Goal: Find specific page/section: Find specific page/section

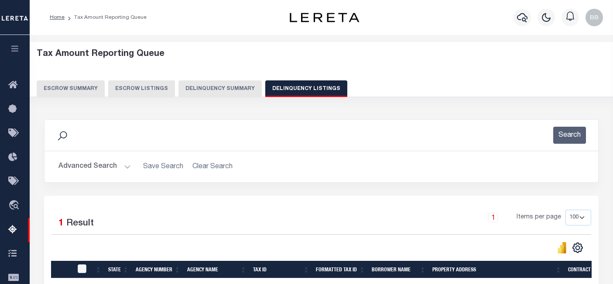
select select
select select "100"
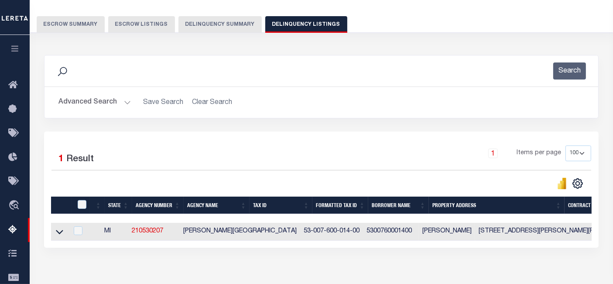
scroll to position [64, 0]
click at [72, 106] on button "Advanced Search" at bounding box center [94, 102] width 72 height 17
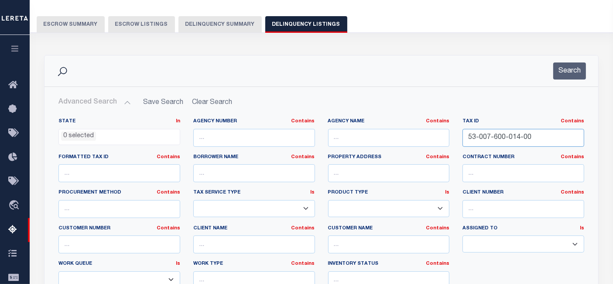
click at [544, 135] on input "53-007-600-014-00" at bounding box center [523, 138] width 122 height 18
paste input "30-001"
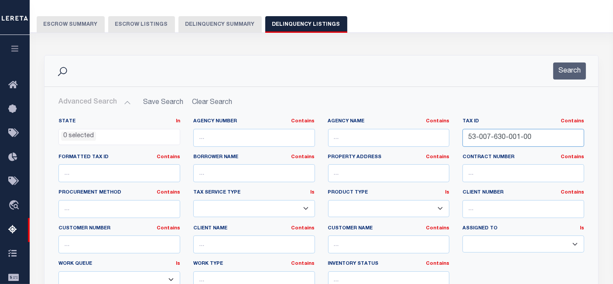
drag, startPoint x: 479, startPoint y: 135, endPoint x: 532, endPoint y: 137, distance: 53.3
click at [532, 137] on input "53-007-630-001-00" at bounding box center [523, 138] width 122 height 18
type input "53-007-630-001-00"
click at [576, 66] on button "Search" at bounding box center [569, 70] width 33 height 17
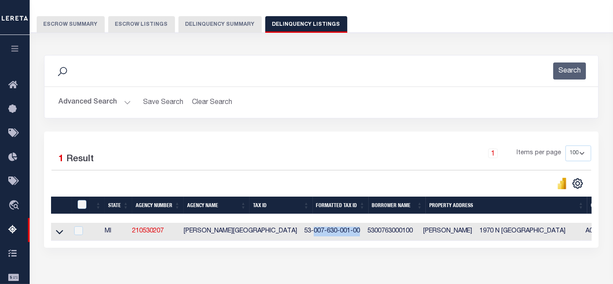
drag, startPoint x: 262, startPoint y: 231, endPoint x: 309, endPoint y: 231, distance: 46.7
click at [309, 231] on td "53-007-630-001-00" at bounding box center [332, 231] width 63 height 18
checkbox input "true"
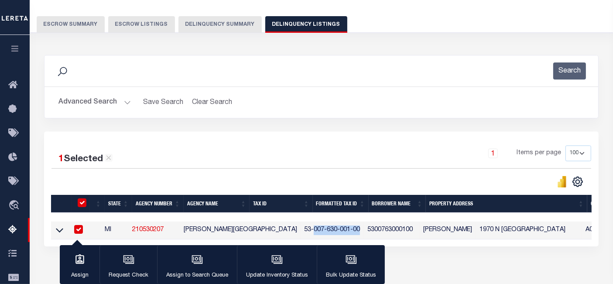
copy td "007-630-001-00"
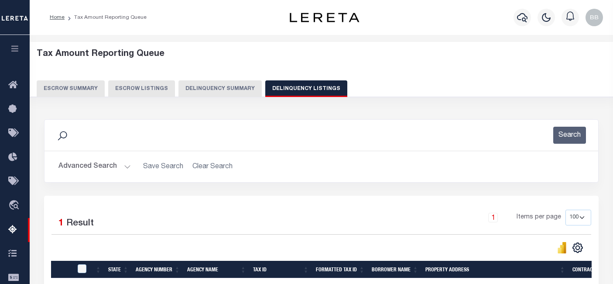
select select "100"
